Goal: Find specific page/section: Find specific page/section

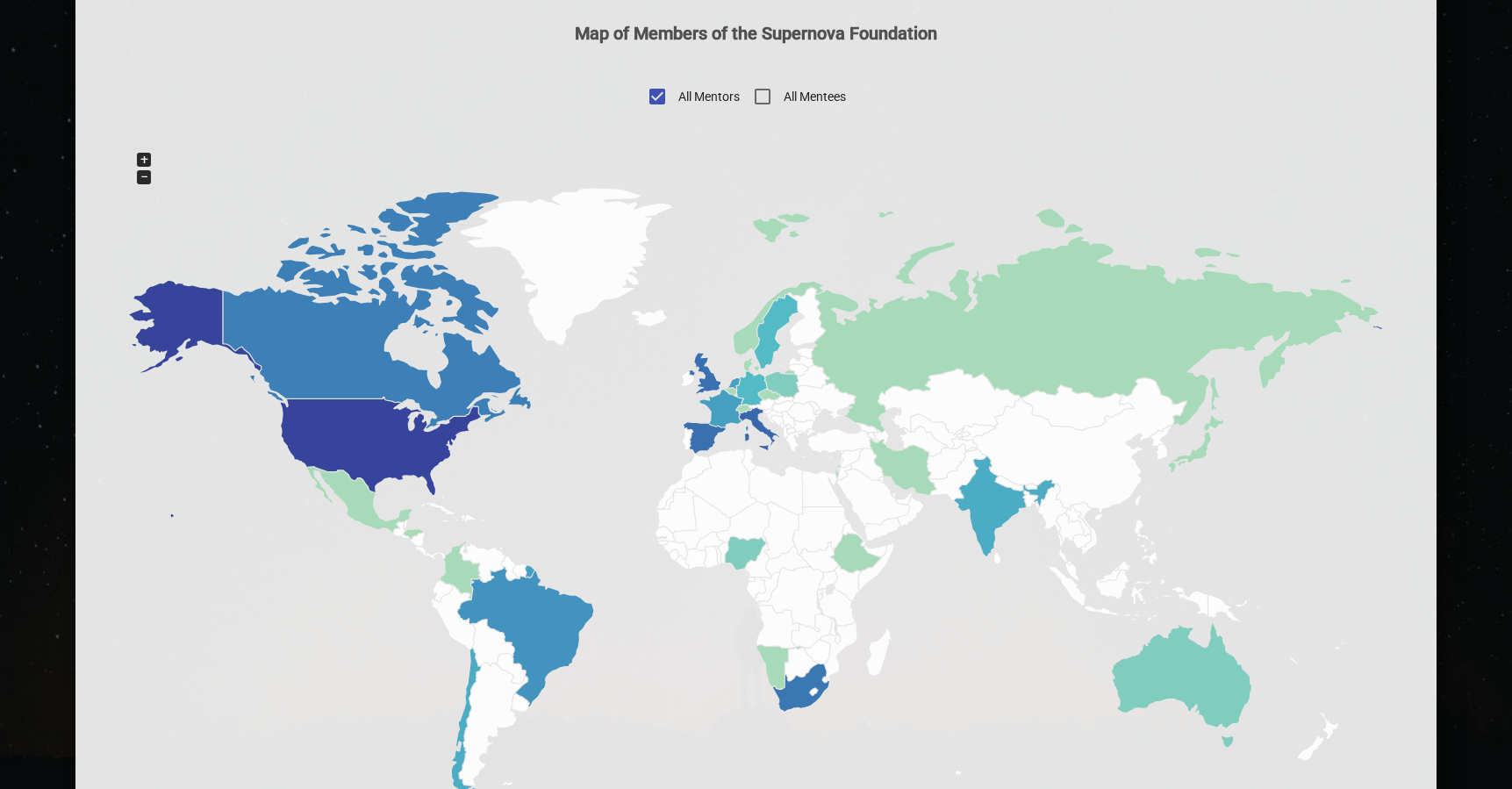
scroll to position [904, 0]
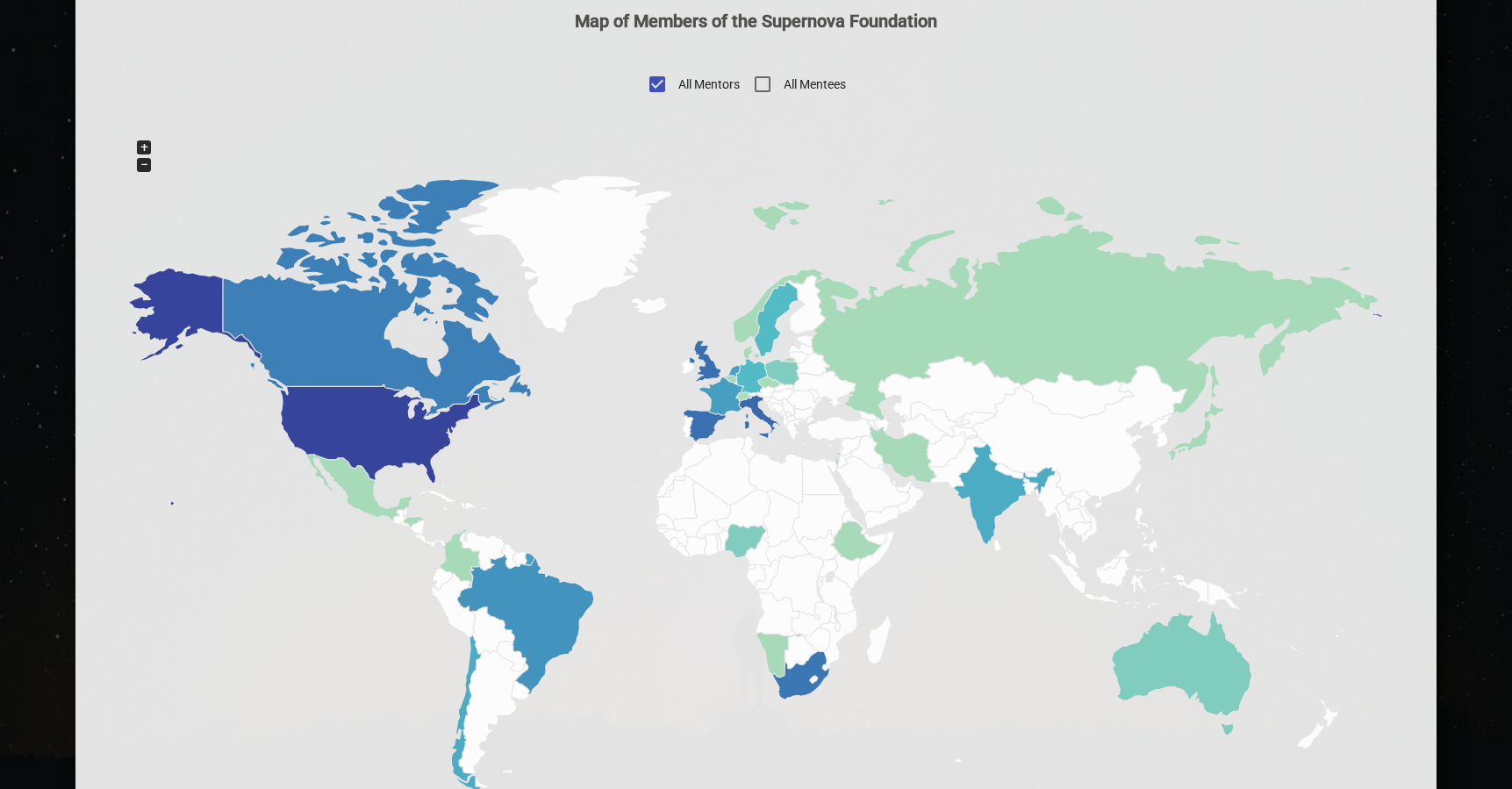
click at [765, 88] on input "All Mentees" at bounding box center [763, 84] width 42 height 42
checkbox input "true"
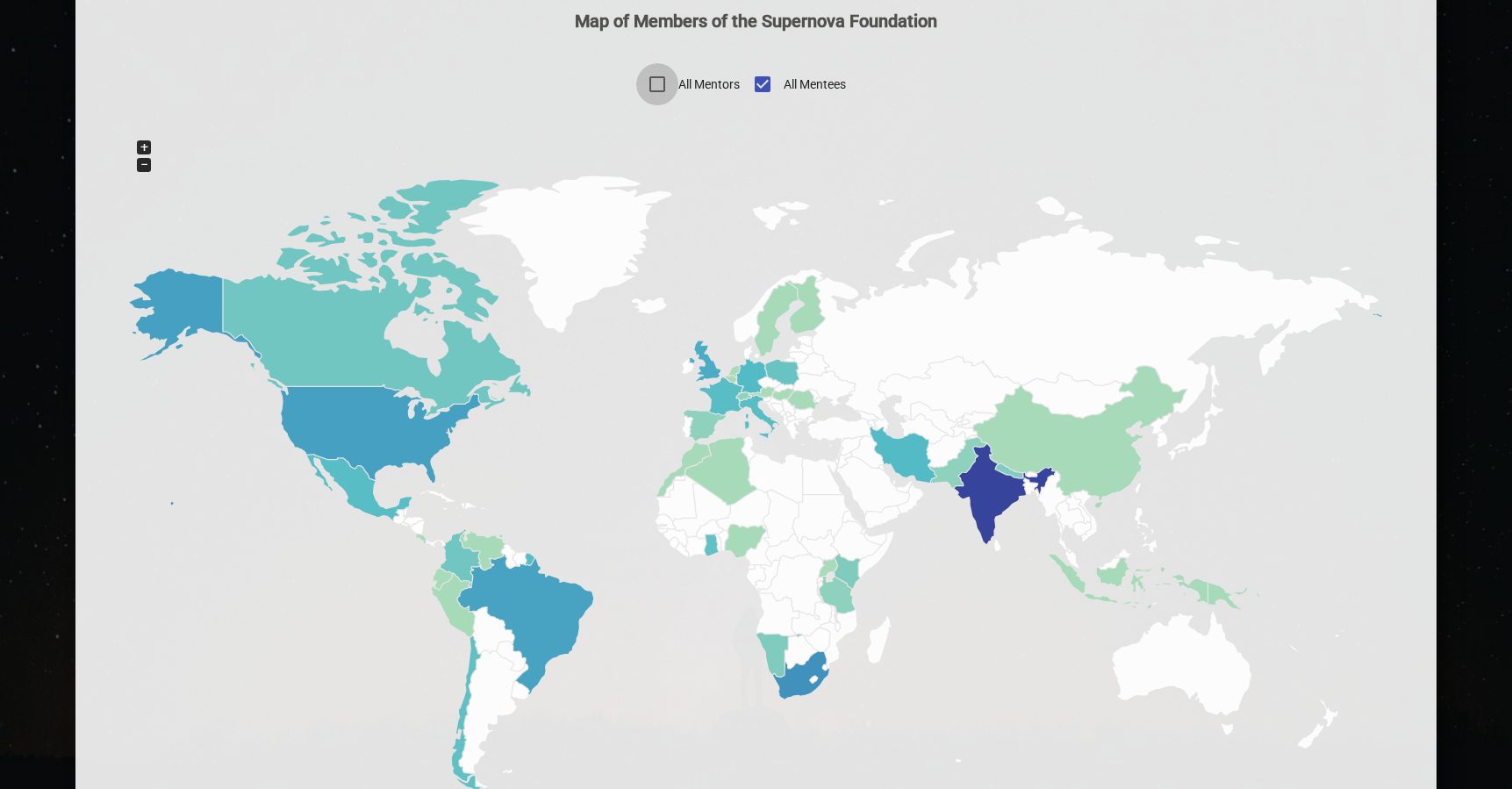
click at [653, 86] on input "All Mentors" at bounding box center [658, 84] width 42 height 42
checkbox input "true"
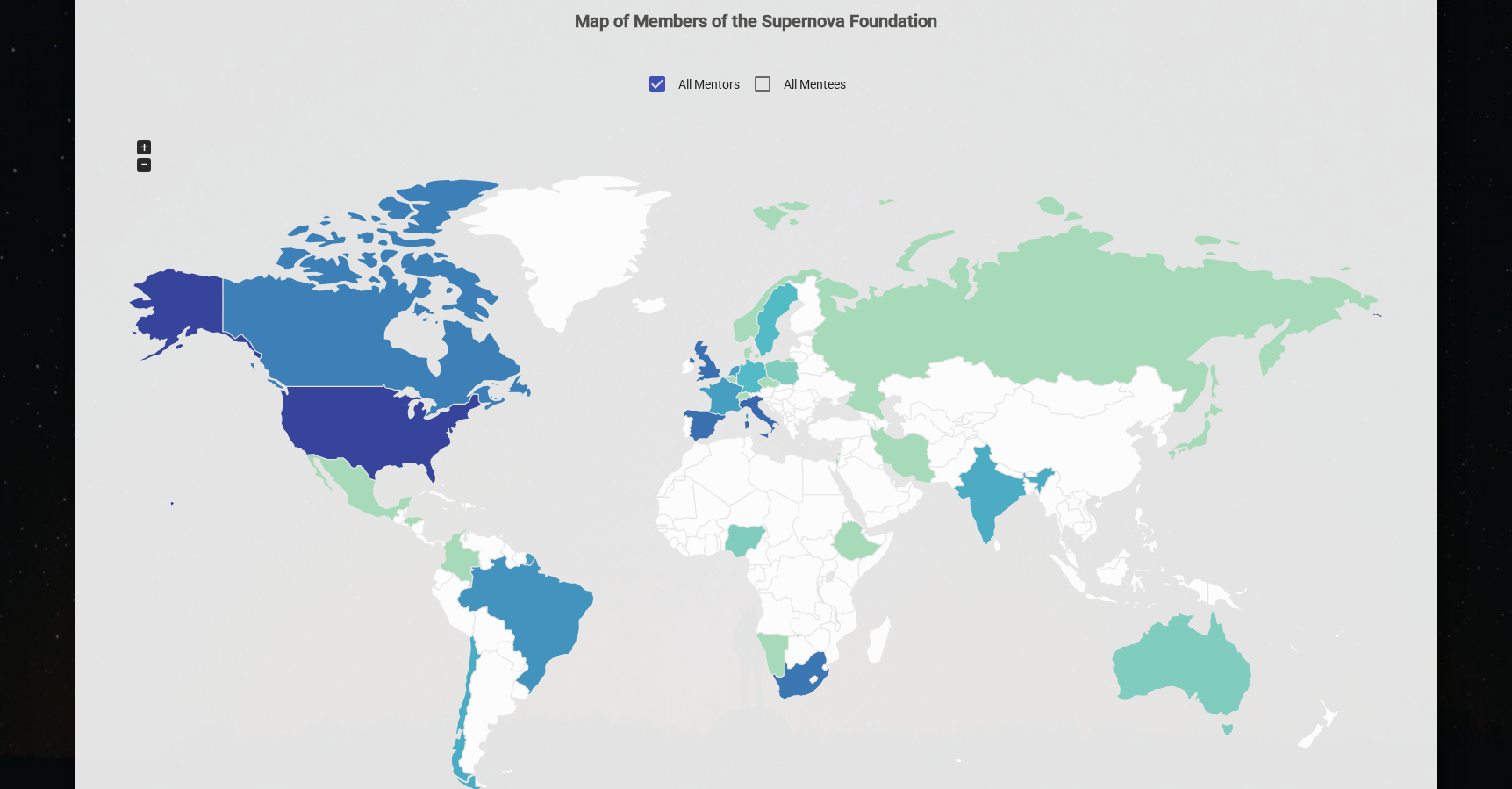
click at [770, 82] on input "All Mentees" at bounding box center [763, 84] width 42 height 42
checkbox input "true"
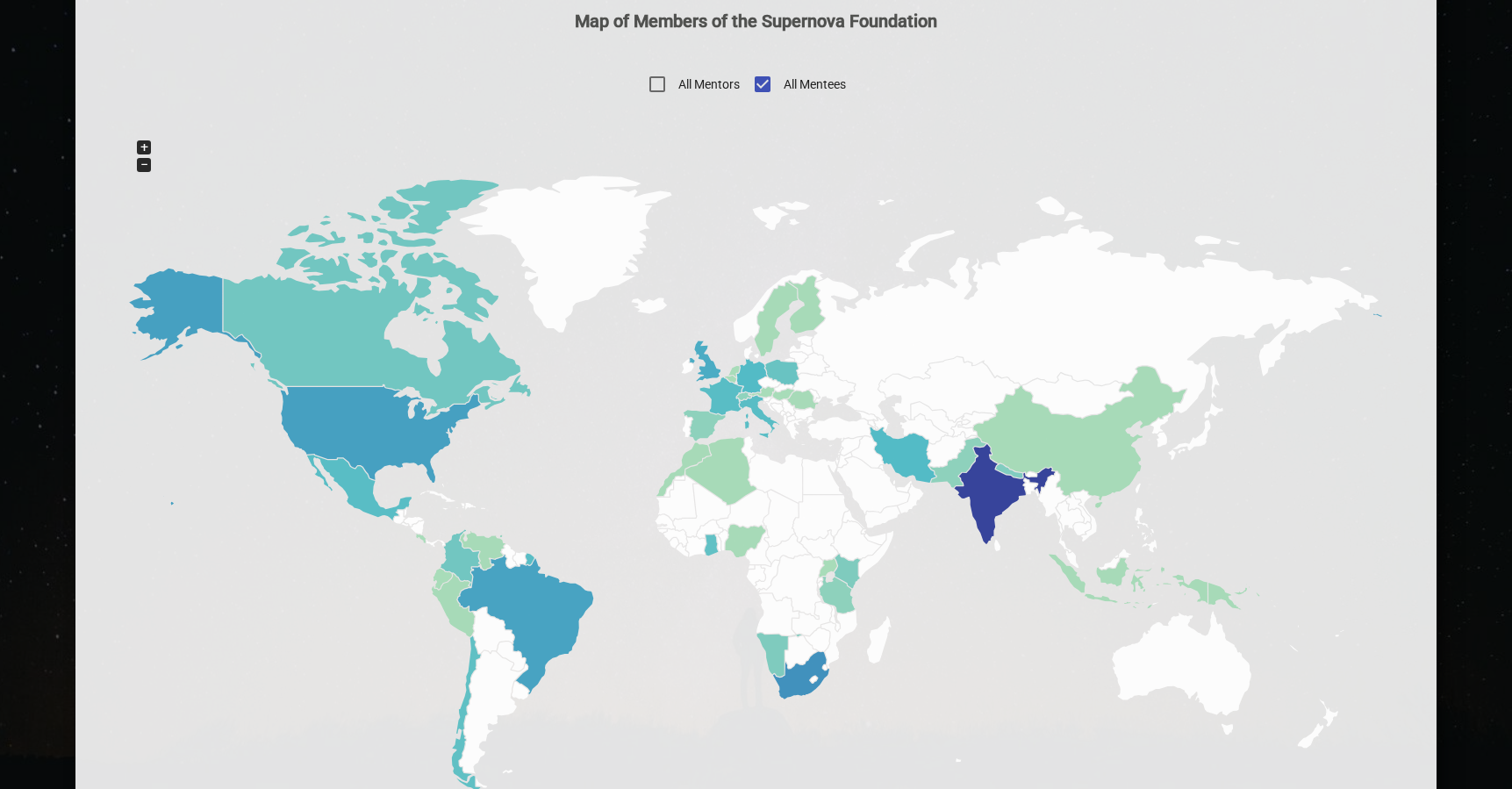
click at [663, 79] on input "All Mentors" at bounding box center [658, 84] width 42 height 42
checkbox input "true"
checkbox input "false"
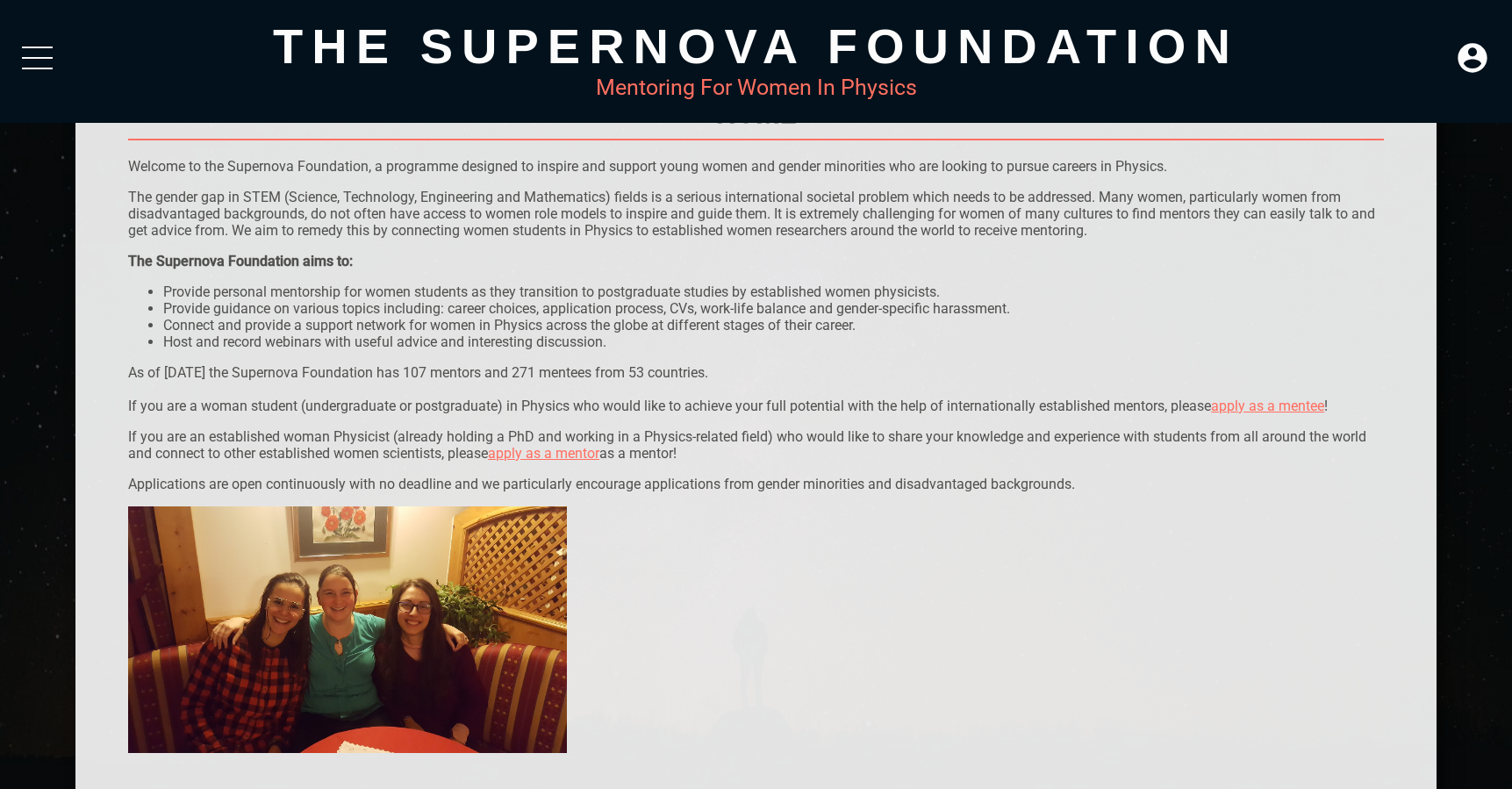
scroll to position [0, 0]
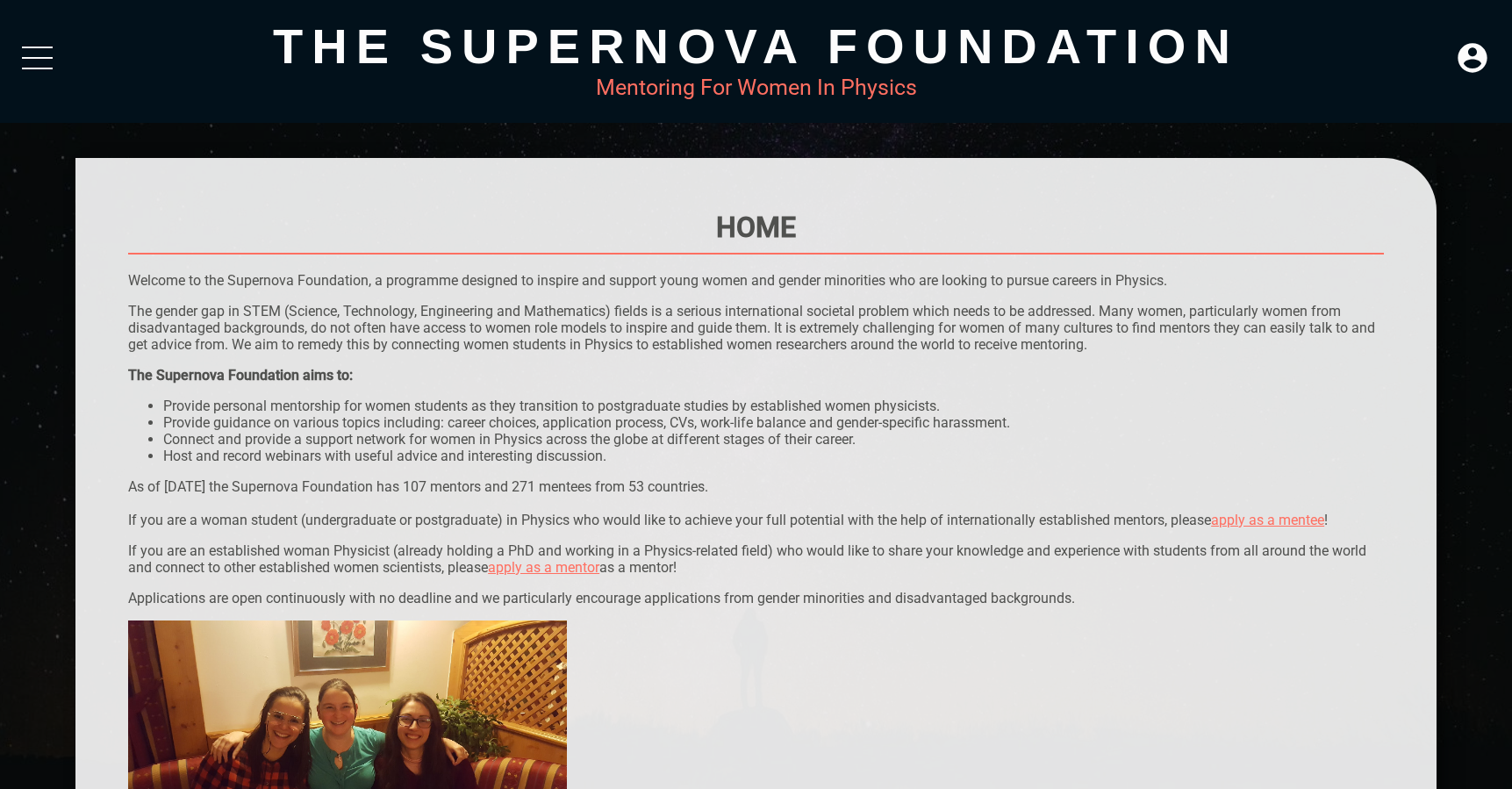
click at [42, 64] on div at bounding box center [37, 63] width 31 height 32
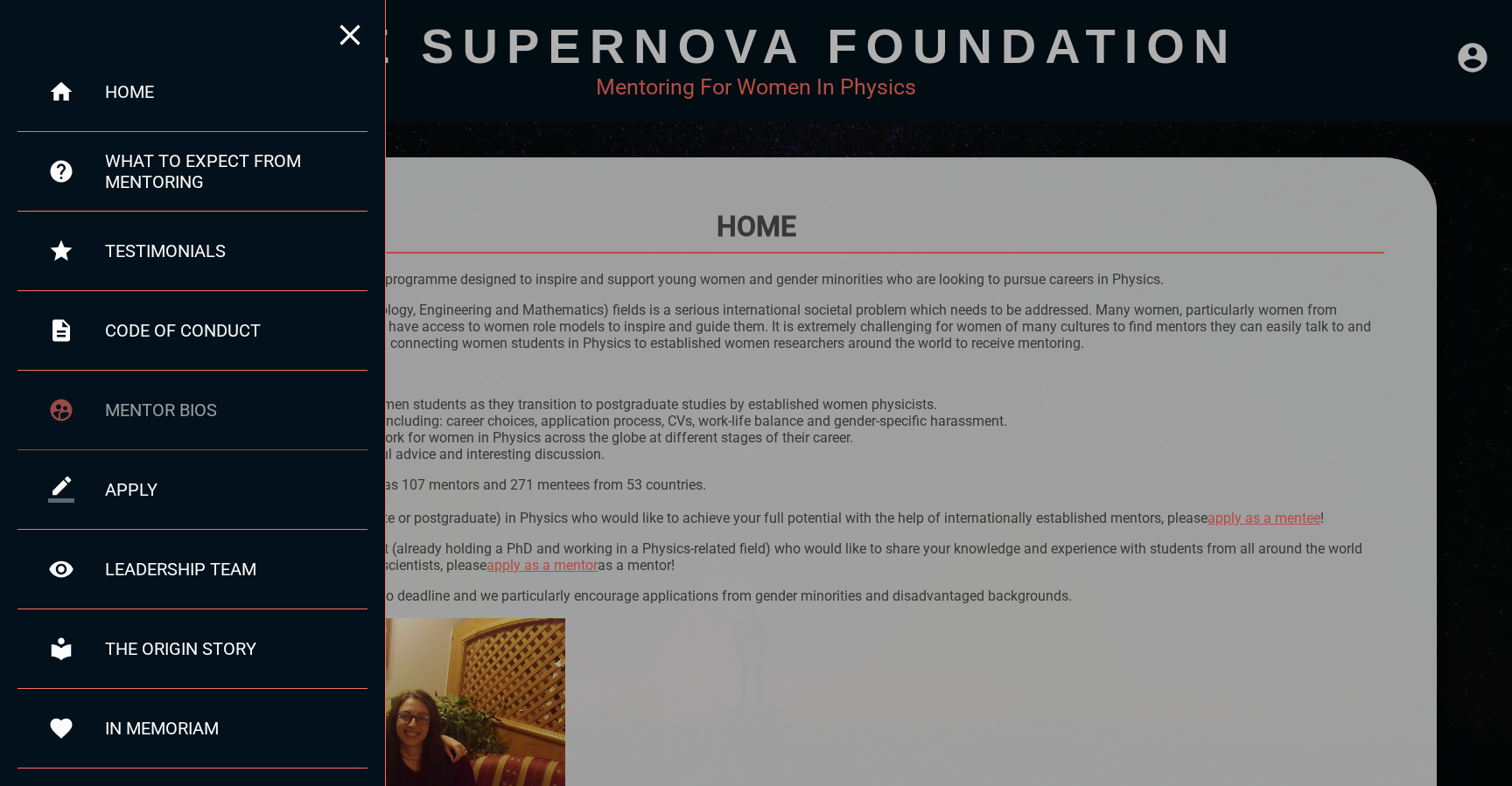
click at [170, 411] on div "mentor bios" at bounding box center [236, 410] width 262 height 21
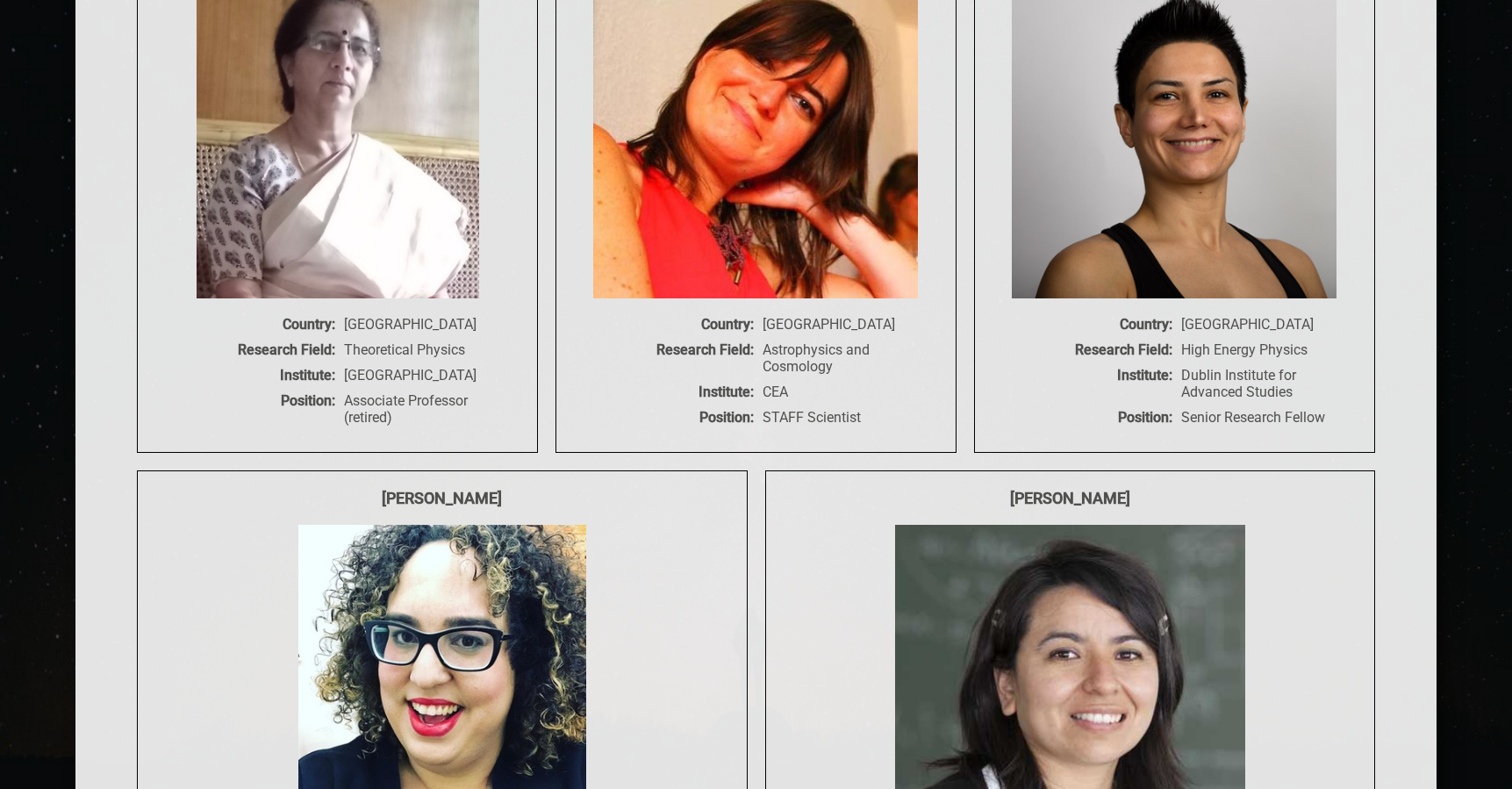
scroll to position [22424, 0]
